Goal: Transaction & Acquisition: Obtain resource

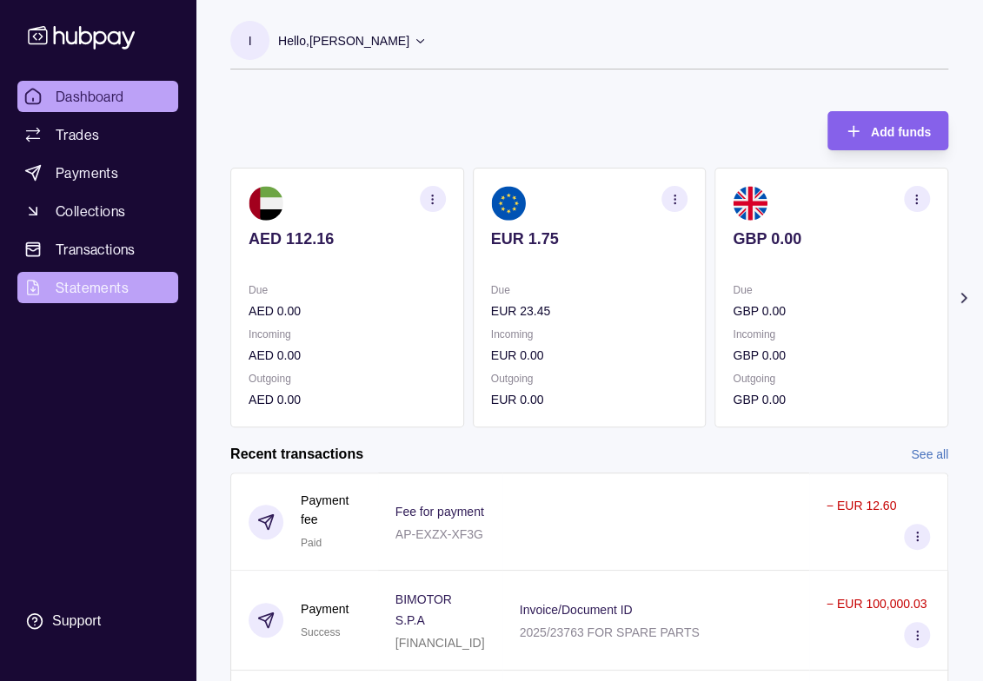
click at [108, 291] on span "Statements" at bounding box center [92, 287] width 73 height 21
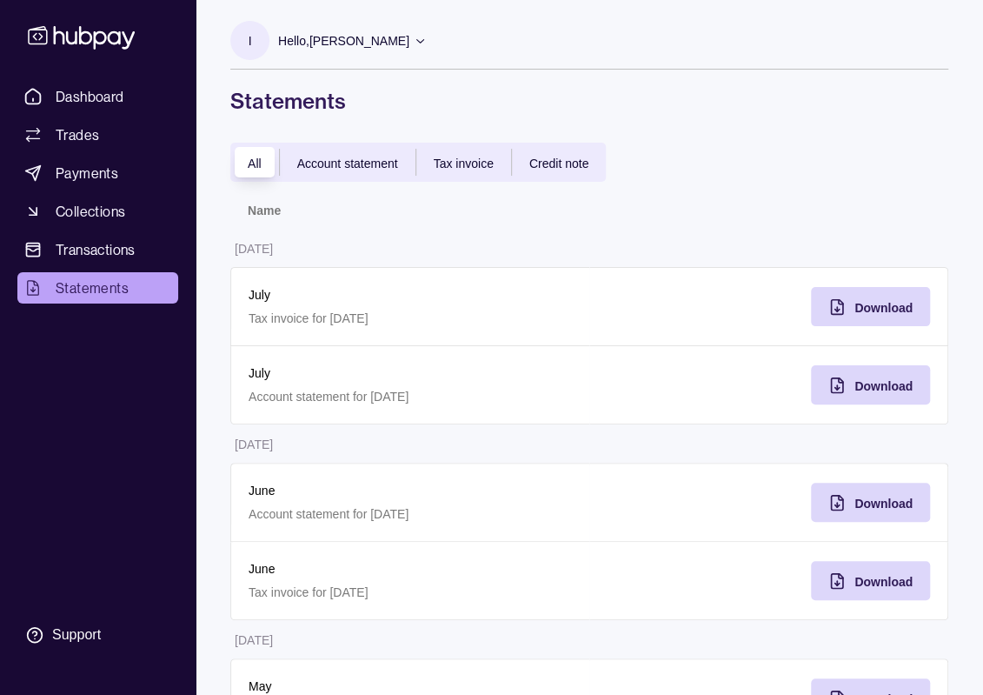
click at [462, 163] on span "Tax invoice" at bounding box center [464, 163] width 60 height 14
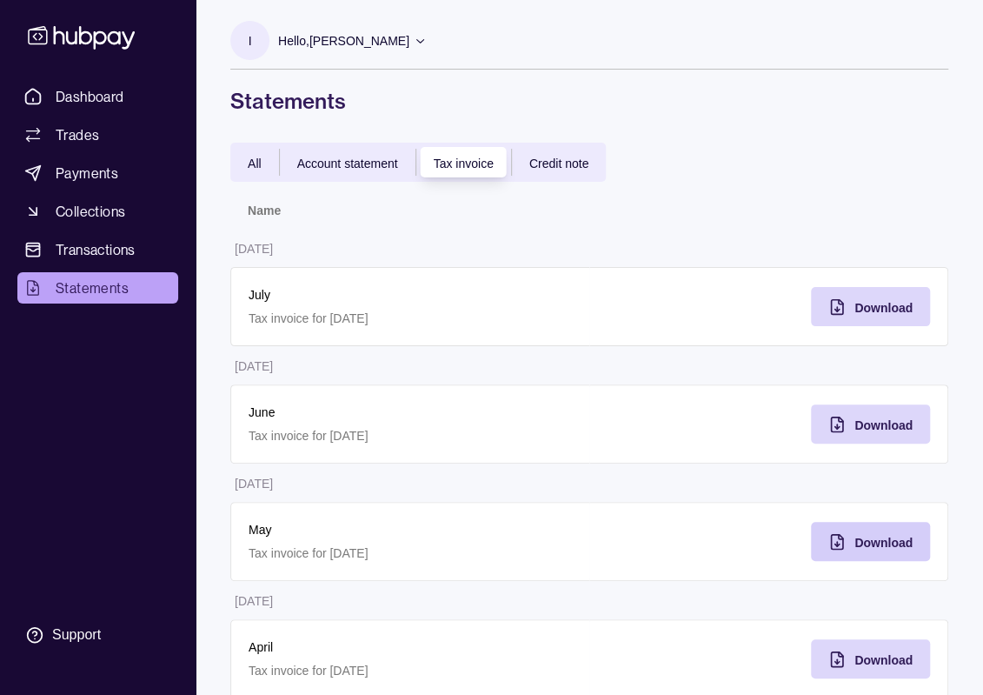
click at [861, 542] on span "Download" at bounding box center [883, 542] width 58 height 14
click at [893, 407] on div "Download" at bounding box center [857, 423] width 110 height 39
click at [861, 308] on span "Download" at bounding box center [883, 308] width 58 height 14
click at [427, 37] on icon at bounding box center [420, 40] width 13 height 13
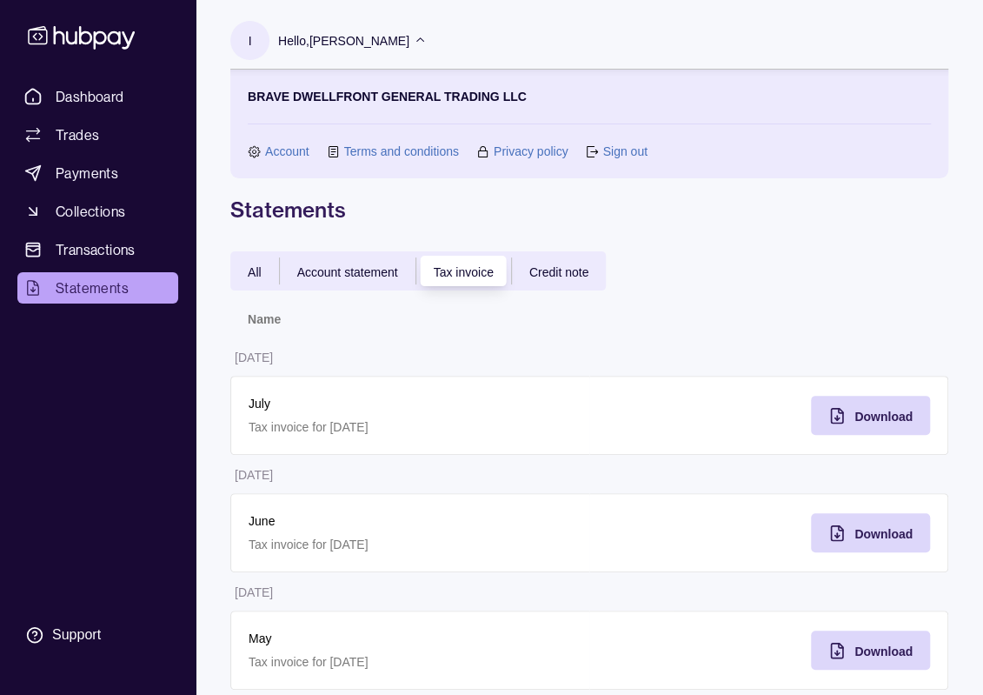
click at [665, 151] on div "Account Terms and conditions Privacy policy Sign out" at bounding box center [589, 151] width 683 height 19
click at [619, 150] on link "Sign out" at bounding box center [624, 151] width 44 height 19
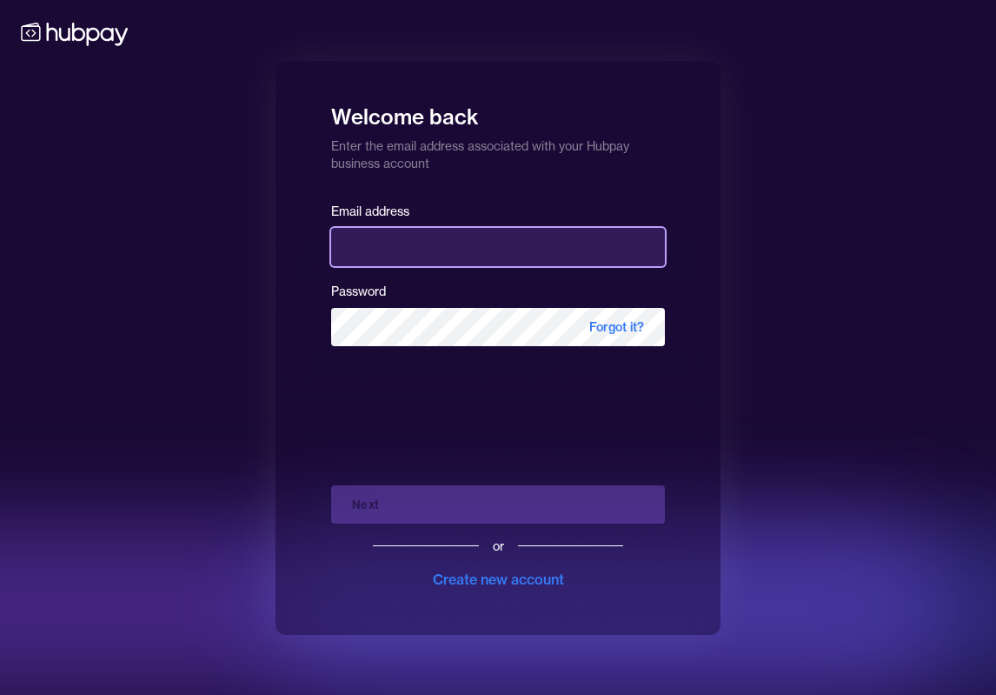
click at [426, 243] on input "email" at bounding box center [498, 247] width 334 height 38
type input "**********"
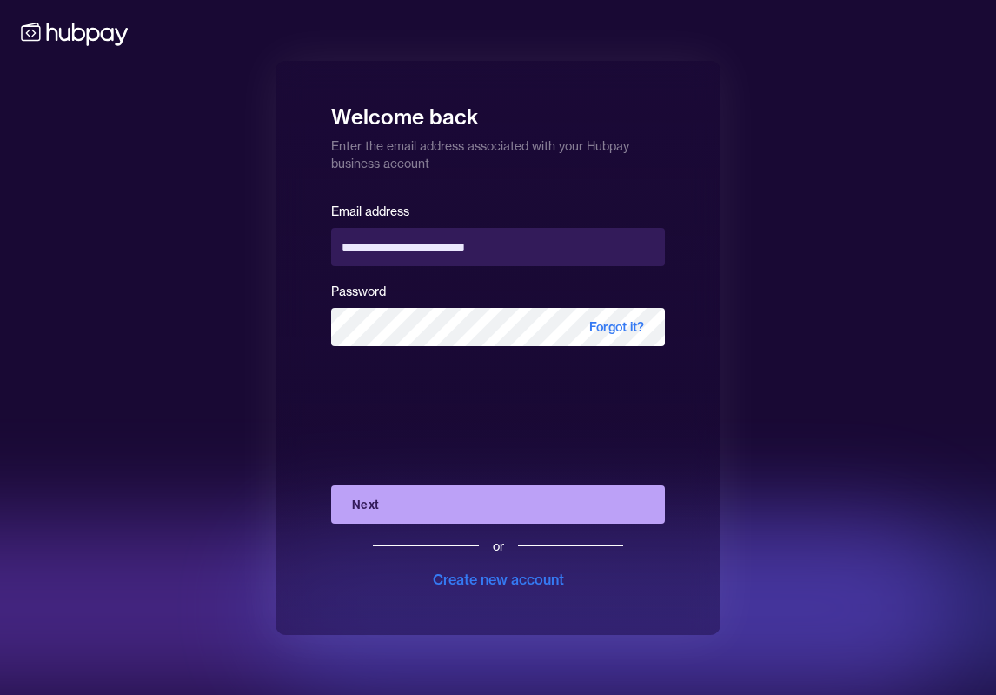
click at [460, 514] on button "Next" at bounding box center [498, 504] width 334 height 38
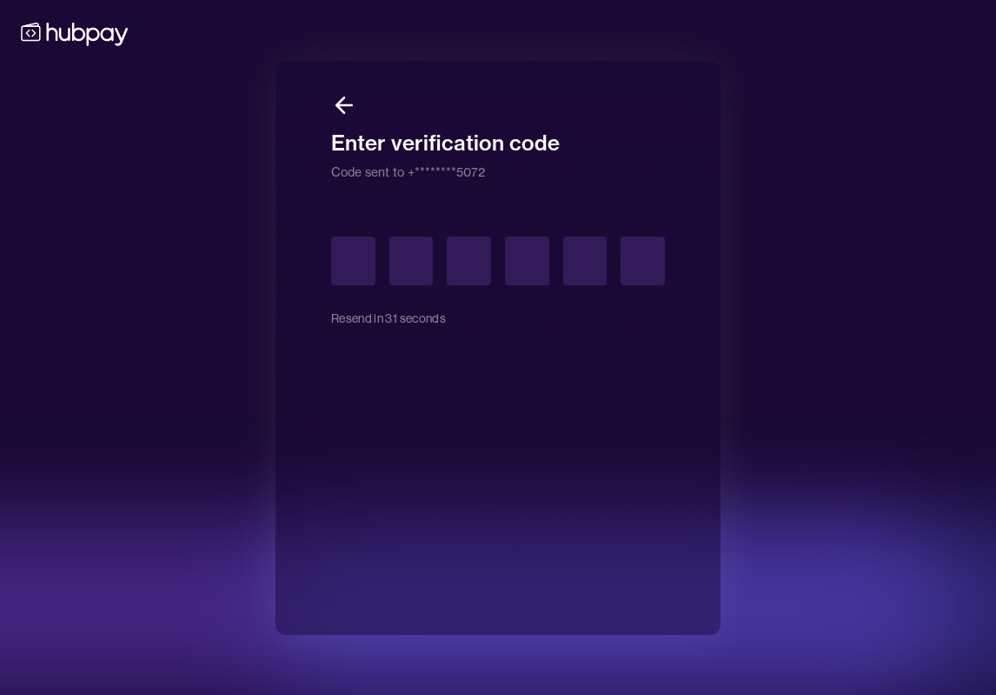
type input "*"
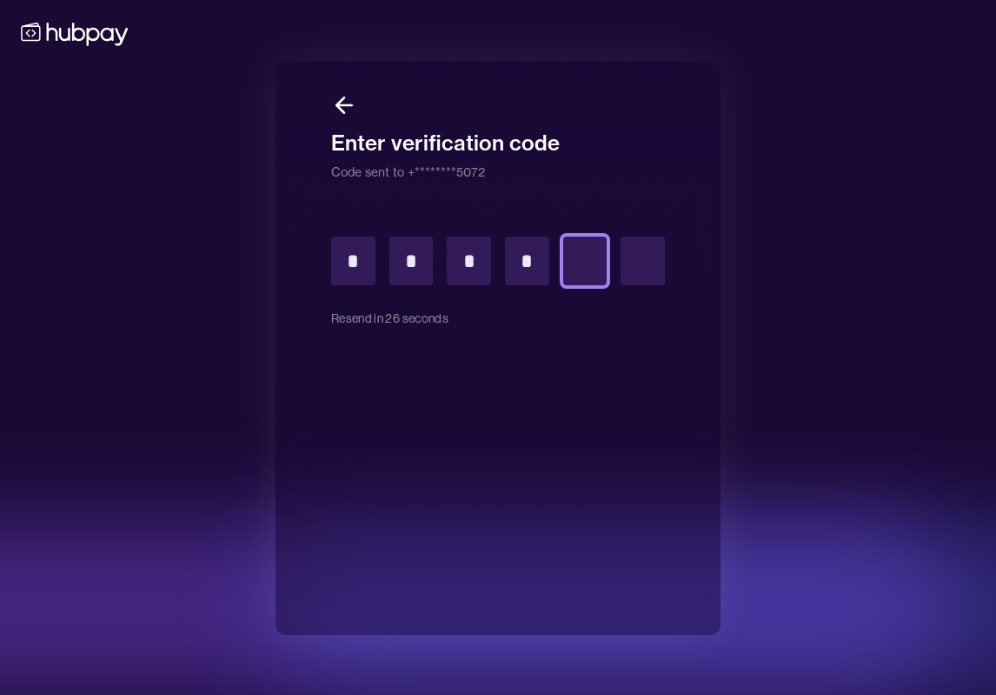
type input "*"
